Goal: Task Accomplishment & Management: Use online tool/utility

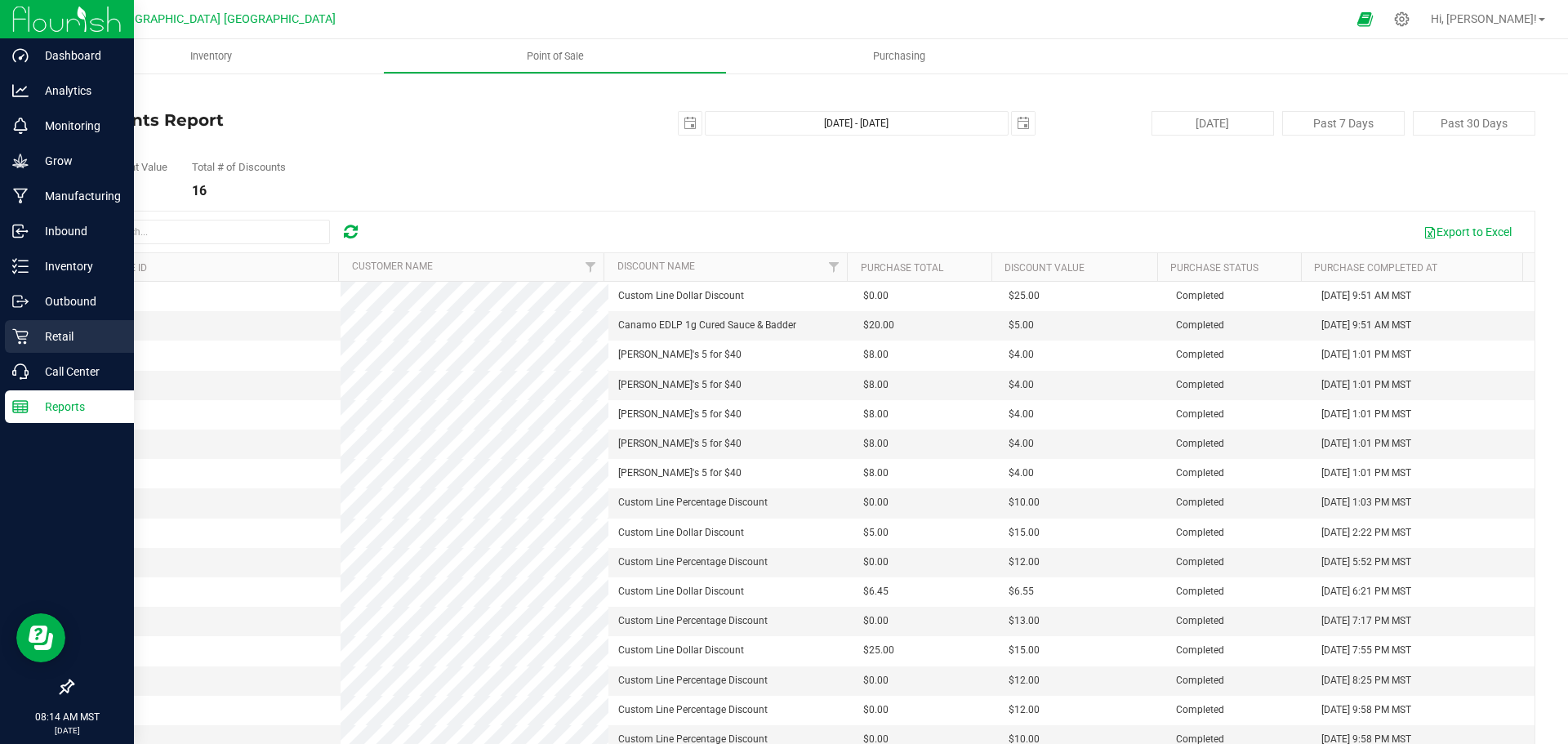
click at [29, 331] on p "Retail" at bounding box center [77, 337] width 98 height 20
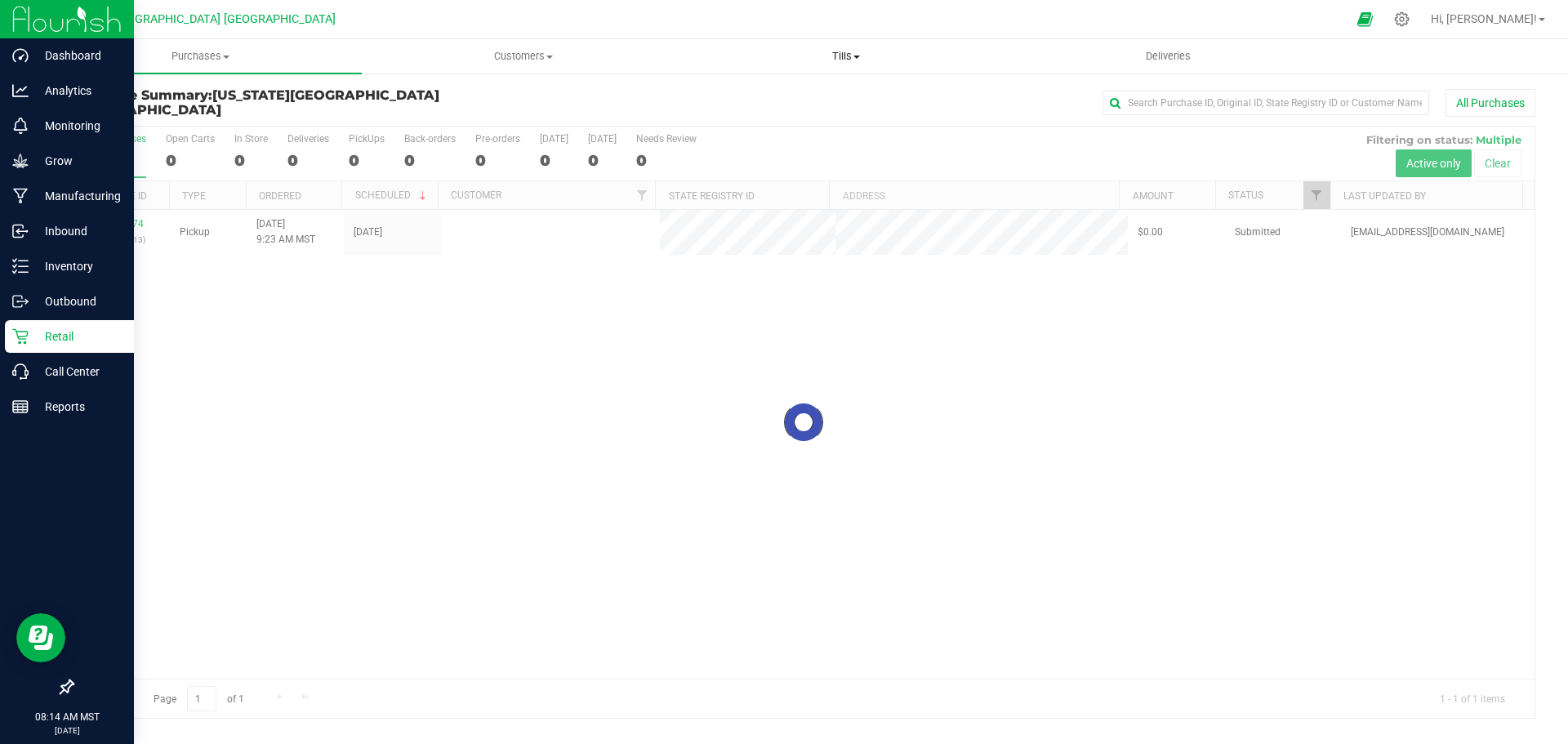
click at [865, 61] on span "Tills" at bounding box center [845, 56] width 321 height 15
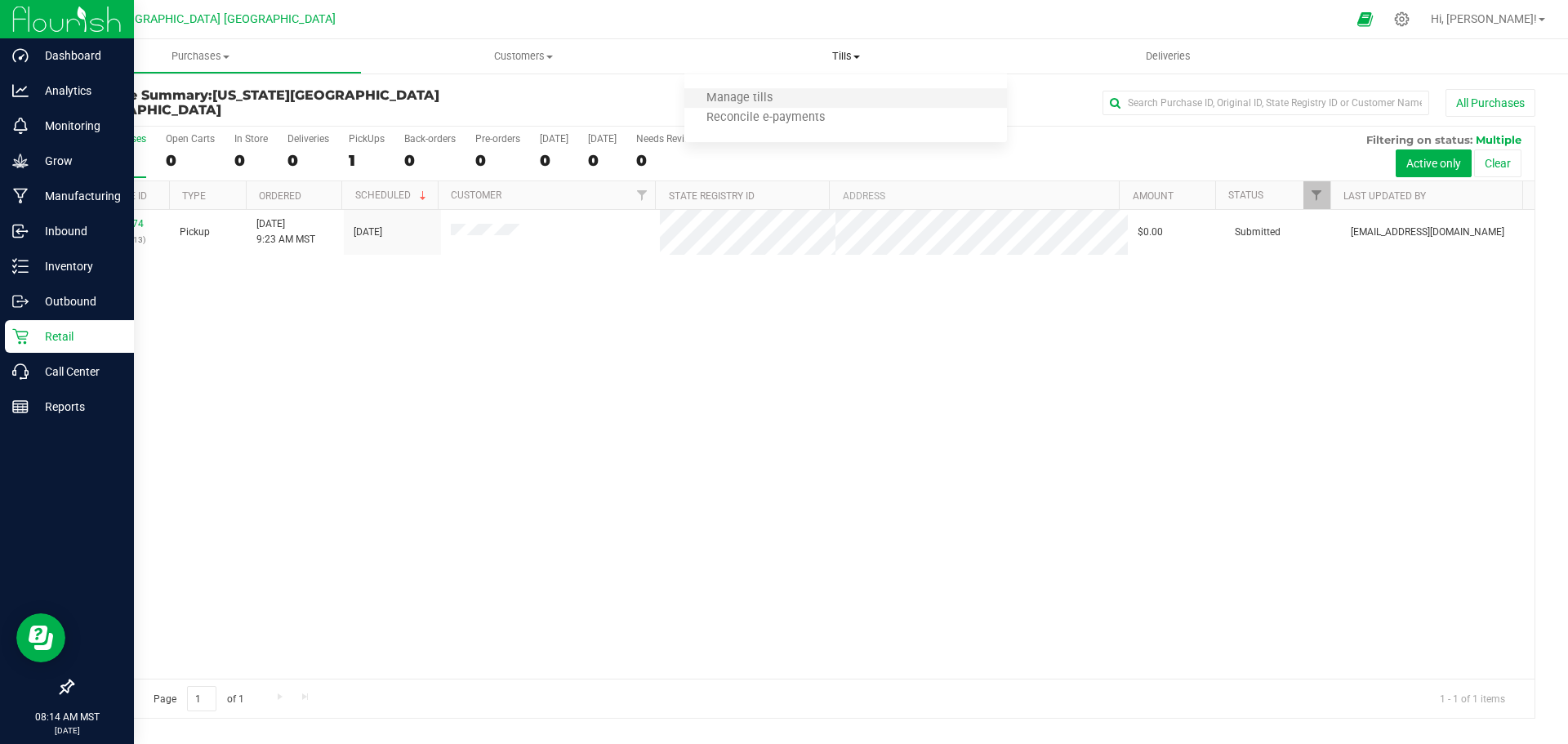
click at [838, 94] on li "Manage tills" at bounding box center [845, 99] width 323 height 20
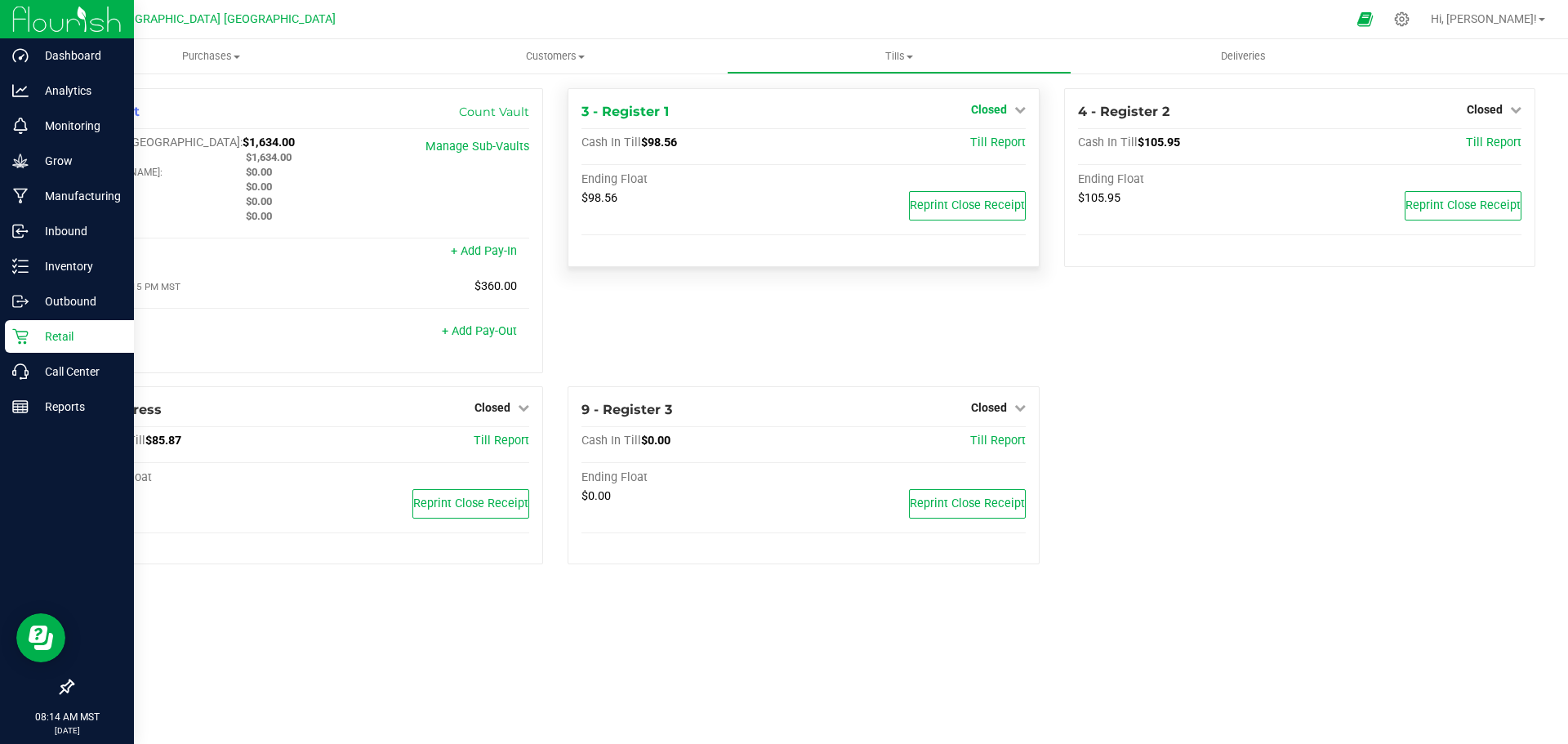
click at [1019, 109] on icon at bounding box center [1020, 109] width 12 height 12
click at [990, 149] on link "Open Till" at bounding box center [989, 144] width 44 height 13
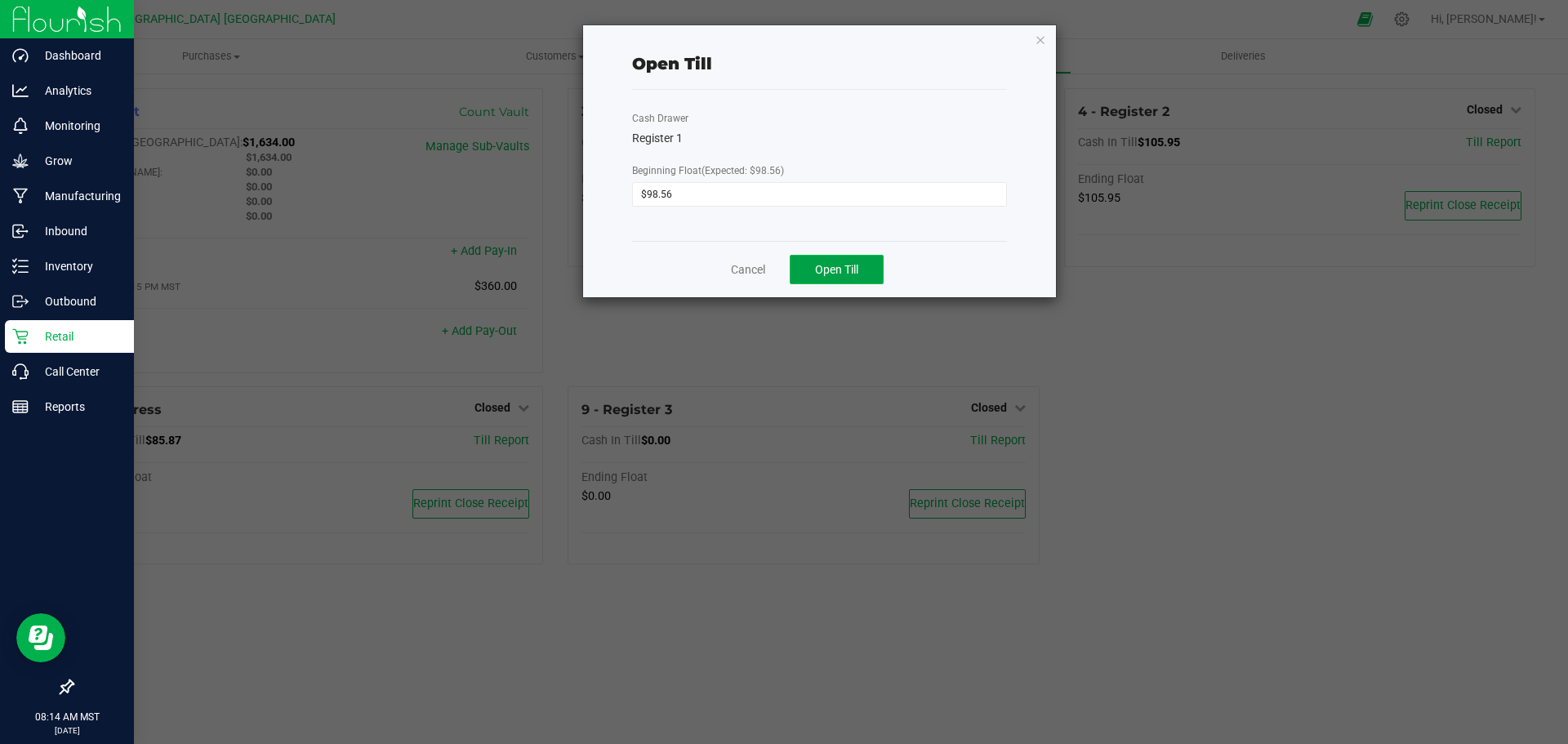
click at [855, 278] on button "Open Till" at bounding box center [836, 270] width 94 height 29
